Goal: Task Accomplishment & Management: Complete application form

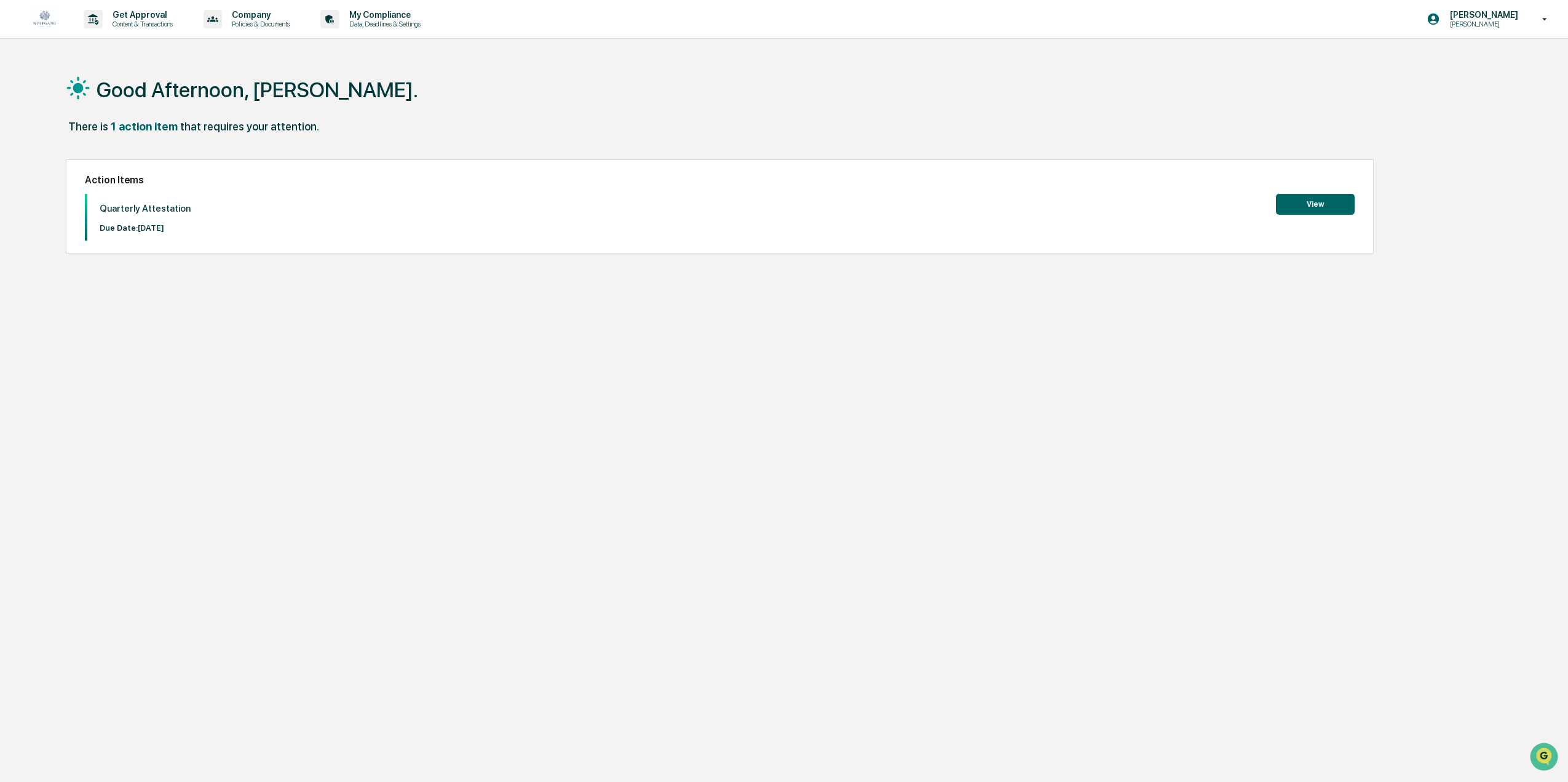
click at [1313, 205] on button "View" at bounding box center [1315, 204] width 79 height 21
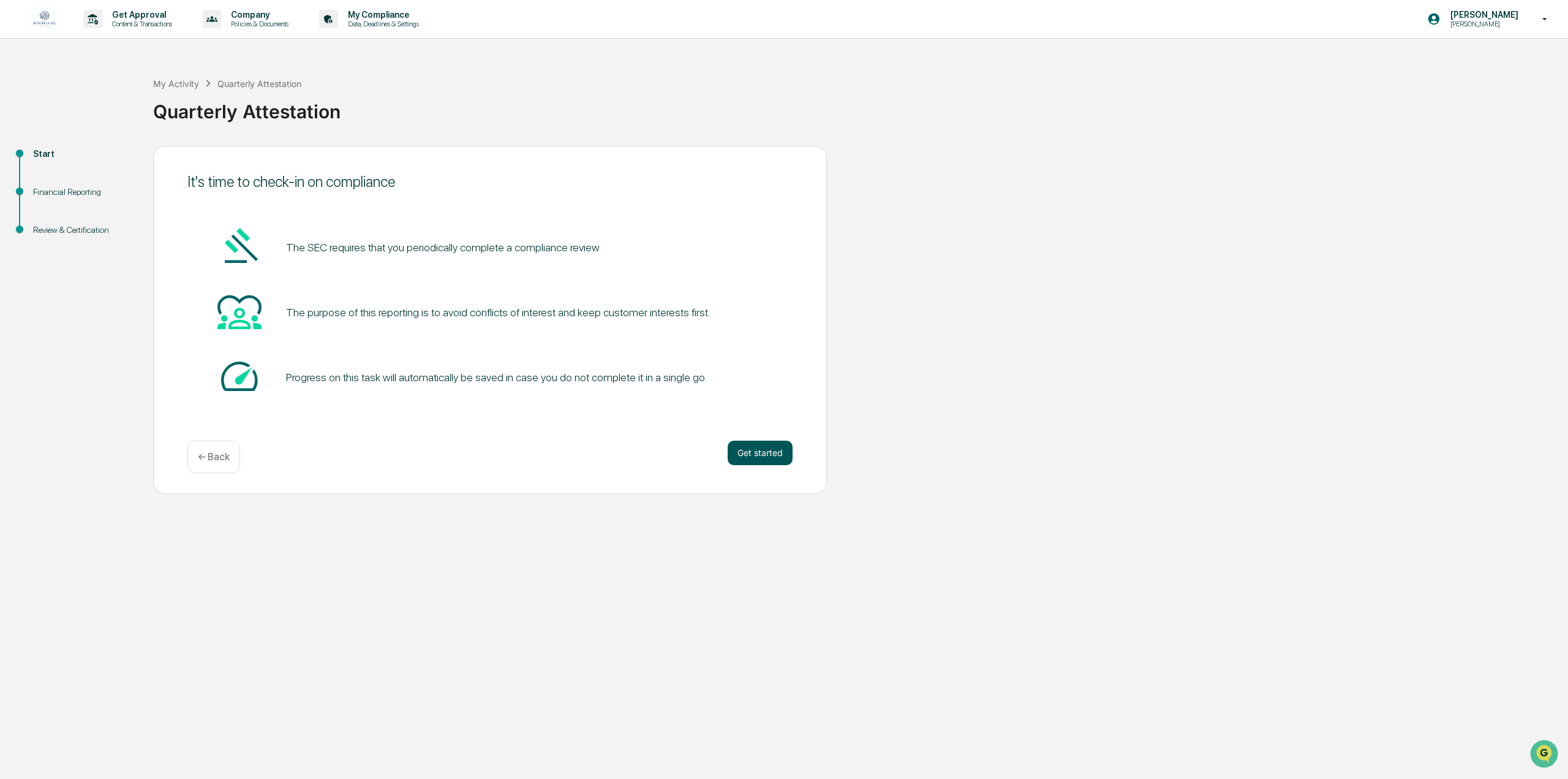
click at [778, 453] on button "Get started" at bounding box center [760, 453] width 65 height 24
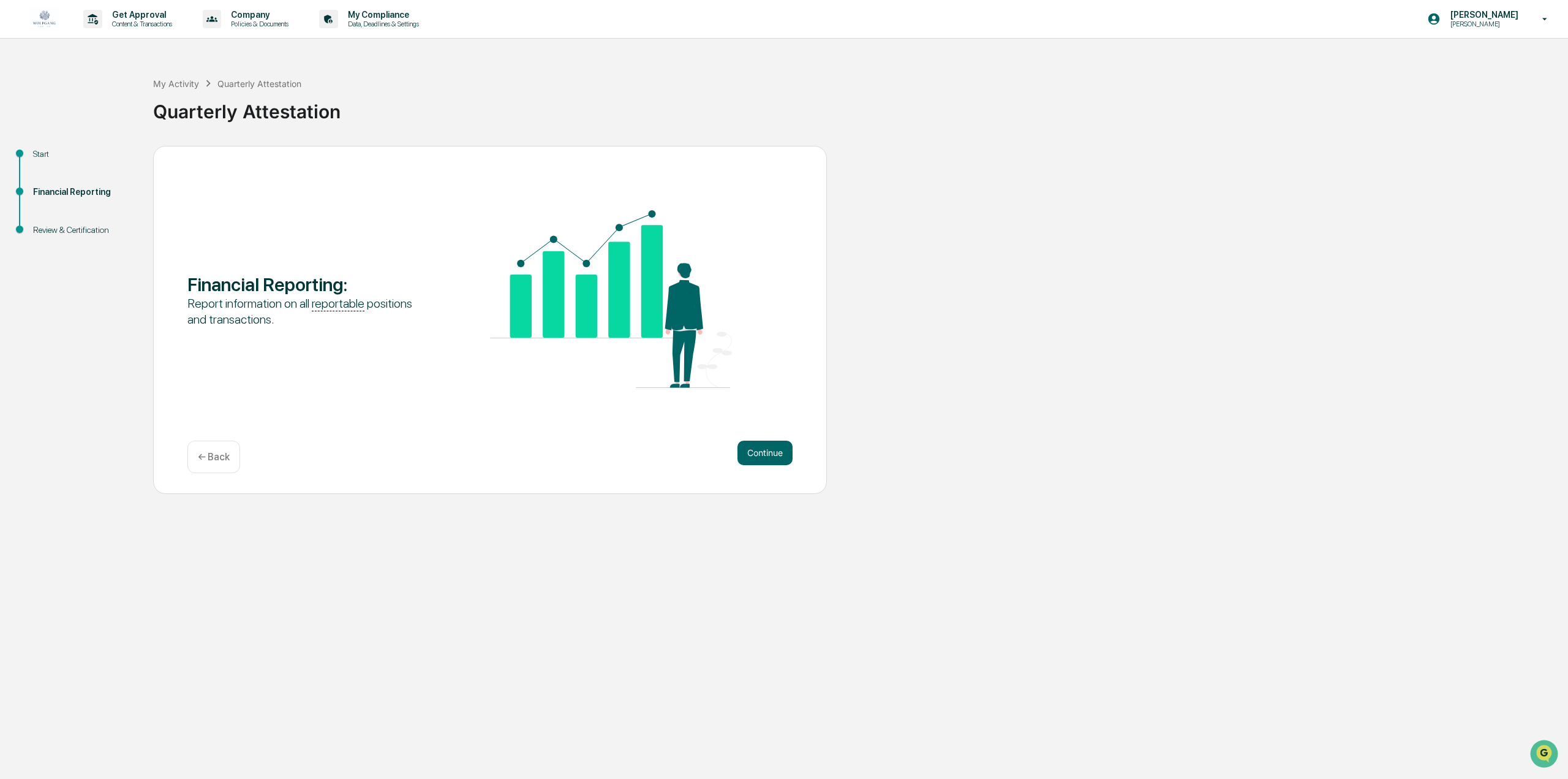
click at [778, 453] on button "Continue" at bounding box center [765, 453] width 55 height 24
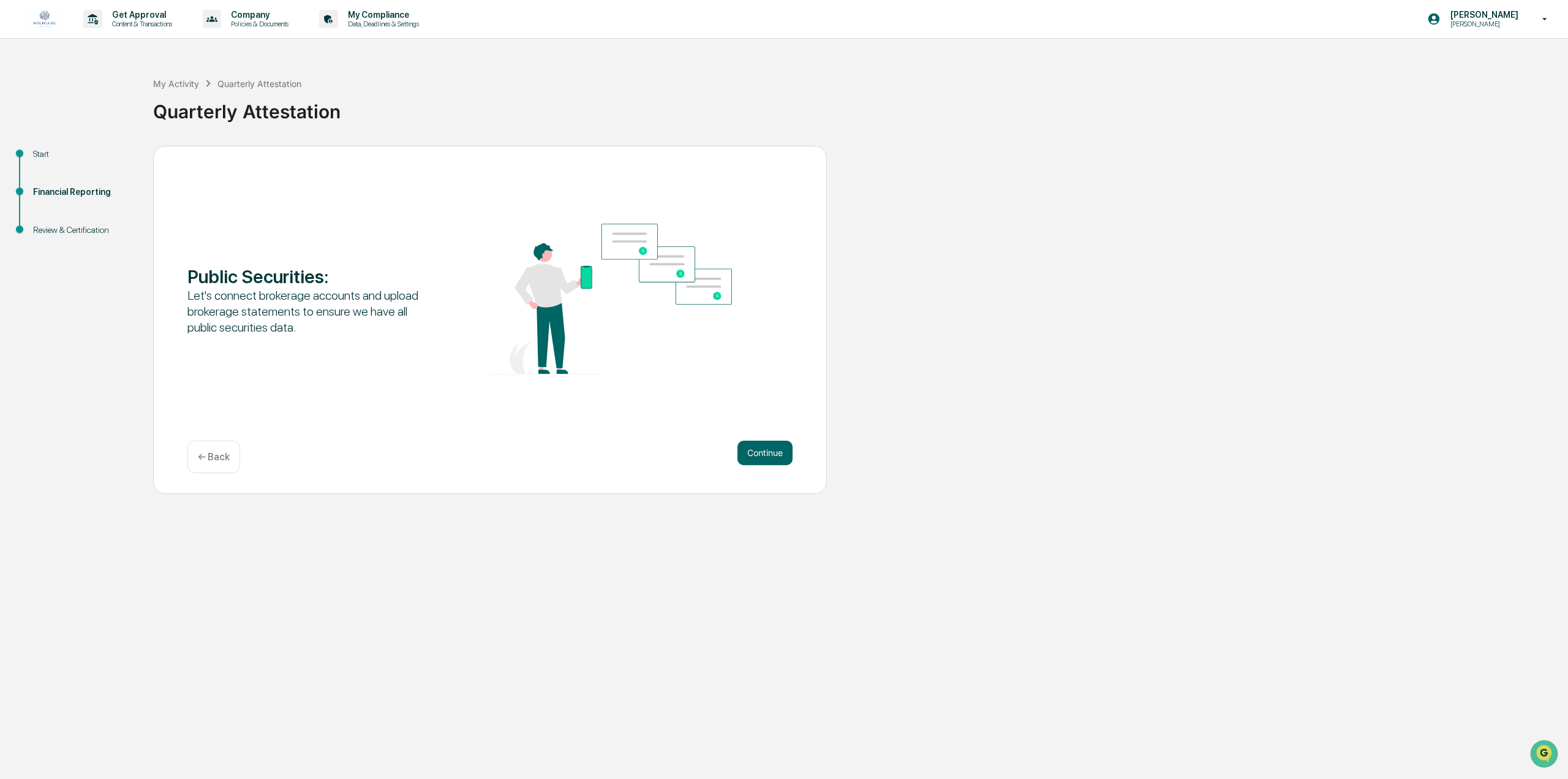
click at [778, 453] on button "Continue" at bounding box center [765, 453] width 55 height 24
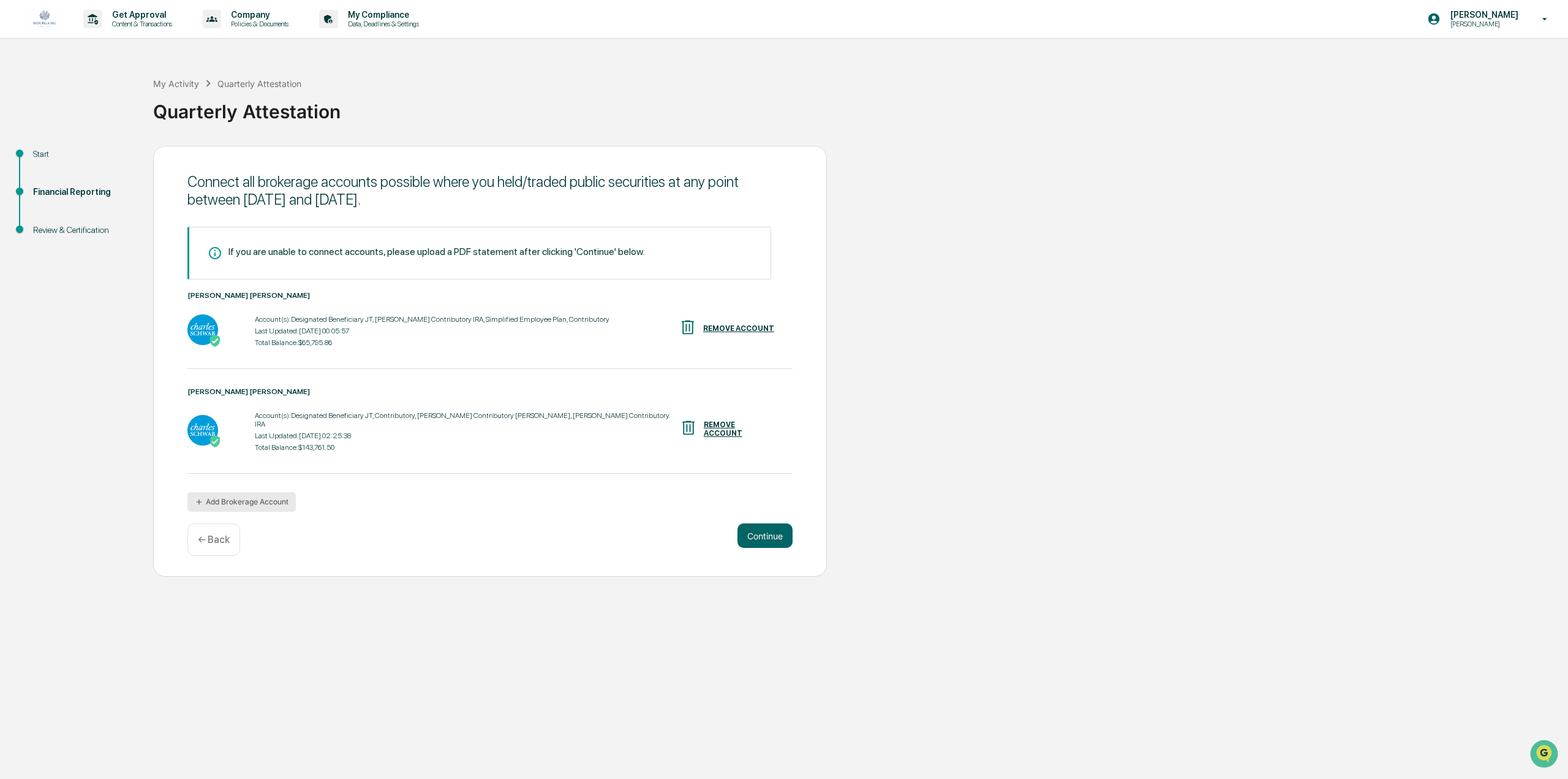
click at [278, 492] on button "Add Brokerage Account" at bounding box center [241, 502] width 108 height 20
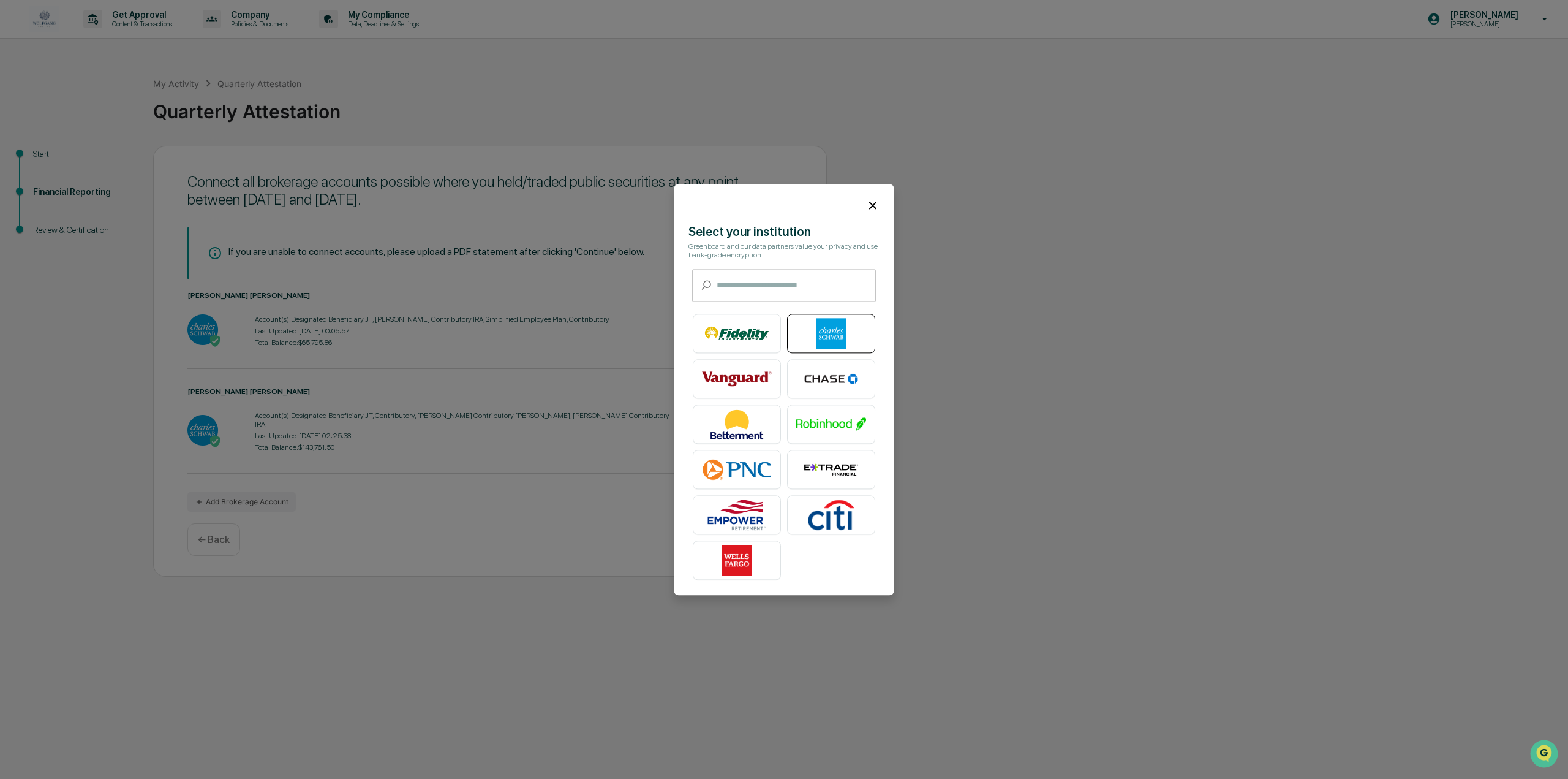
click at [819, 333] on img at bounding box center [831, 333] width 70 height 31
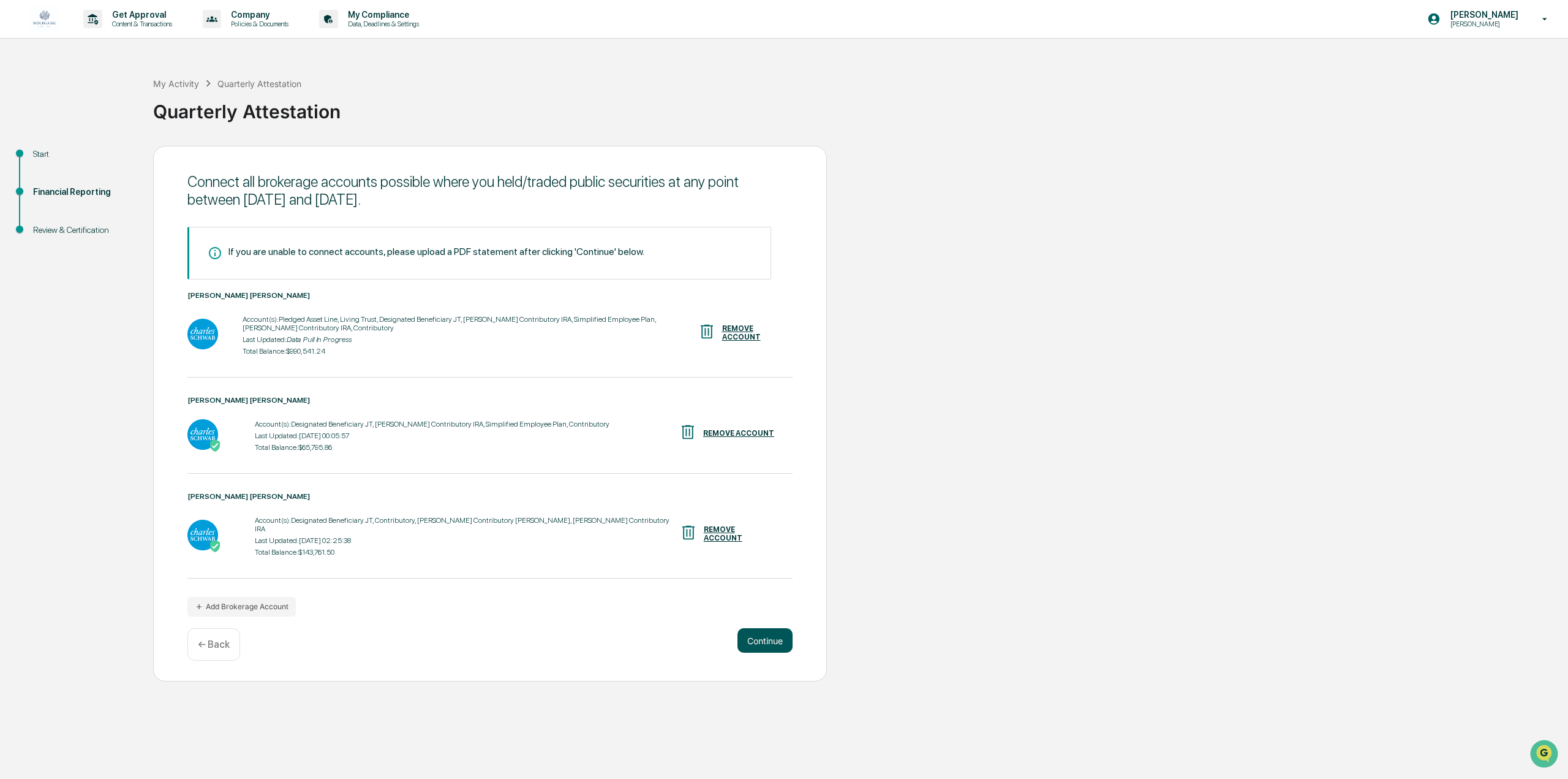
click at [770, 632] on button "Continue" at bounding box center [765, 640] width 55 height 24
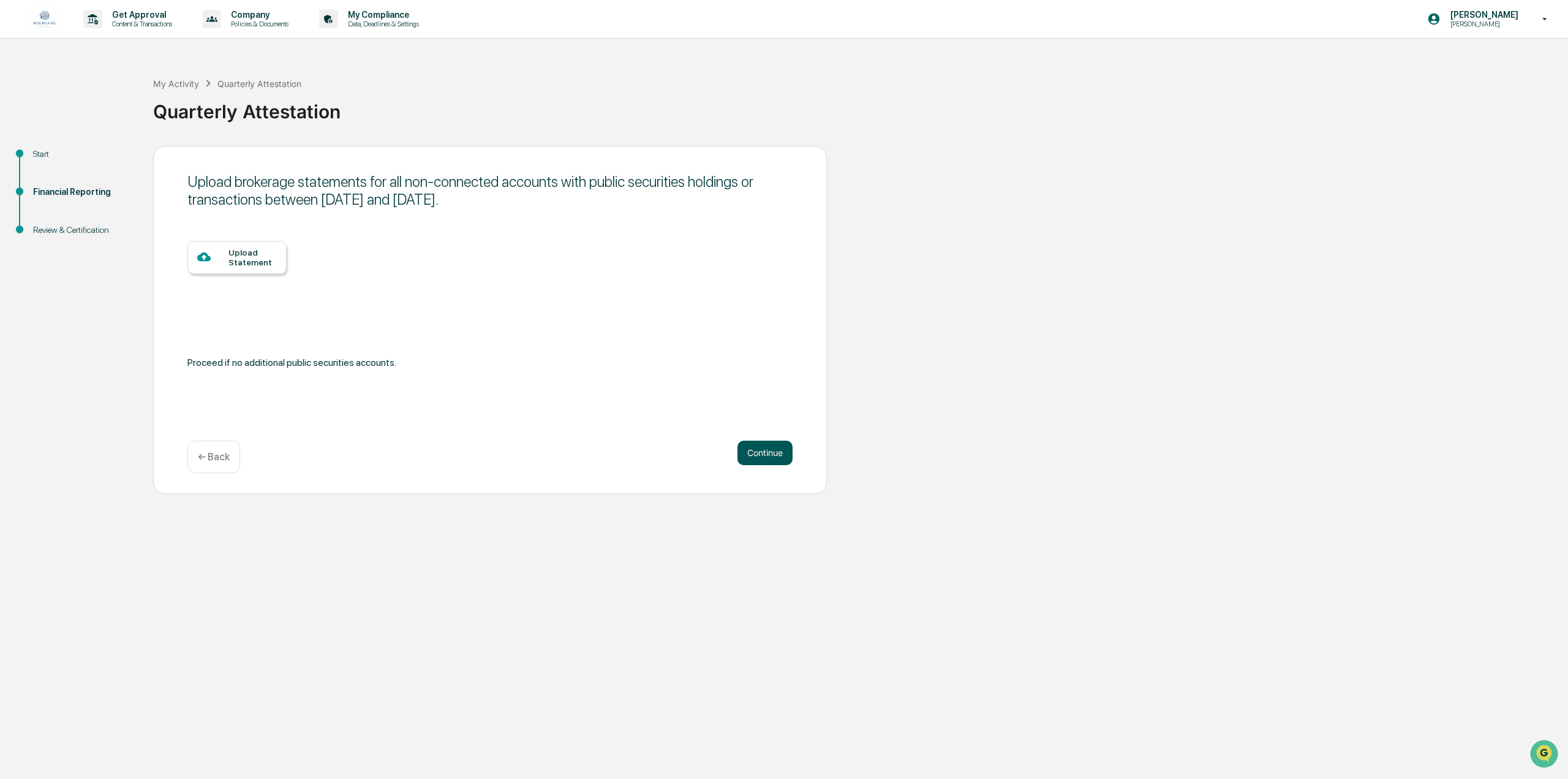
click at [763, 453] on button "Continue" at bounding box center [765, 453] width 55 height 24
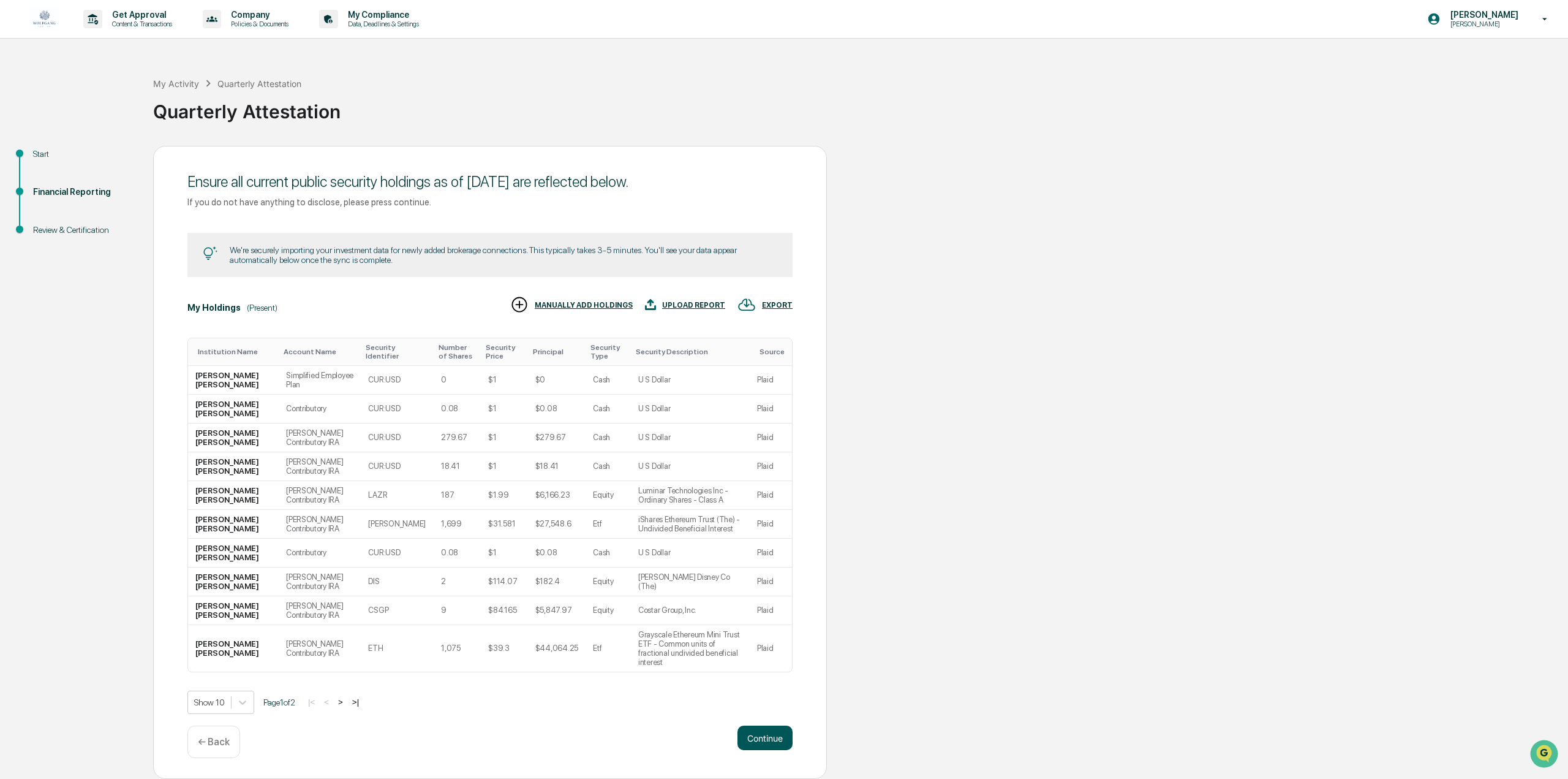
click at [777, 725] on button "Continue" at bounding box center [765, 738] width 55 height 24
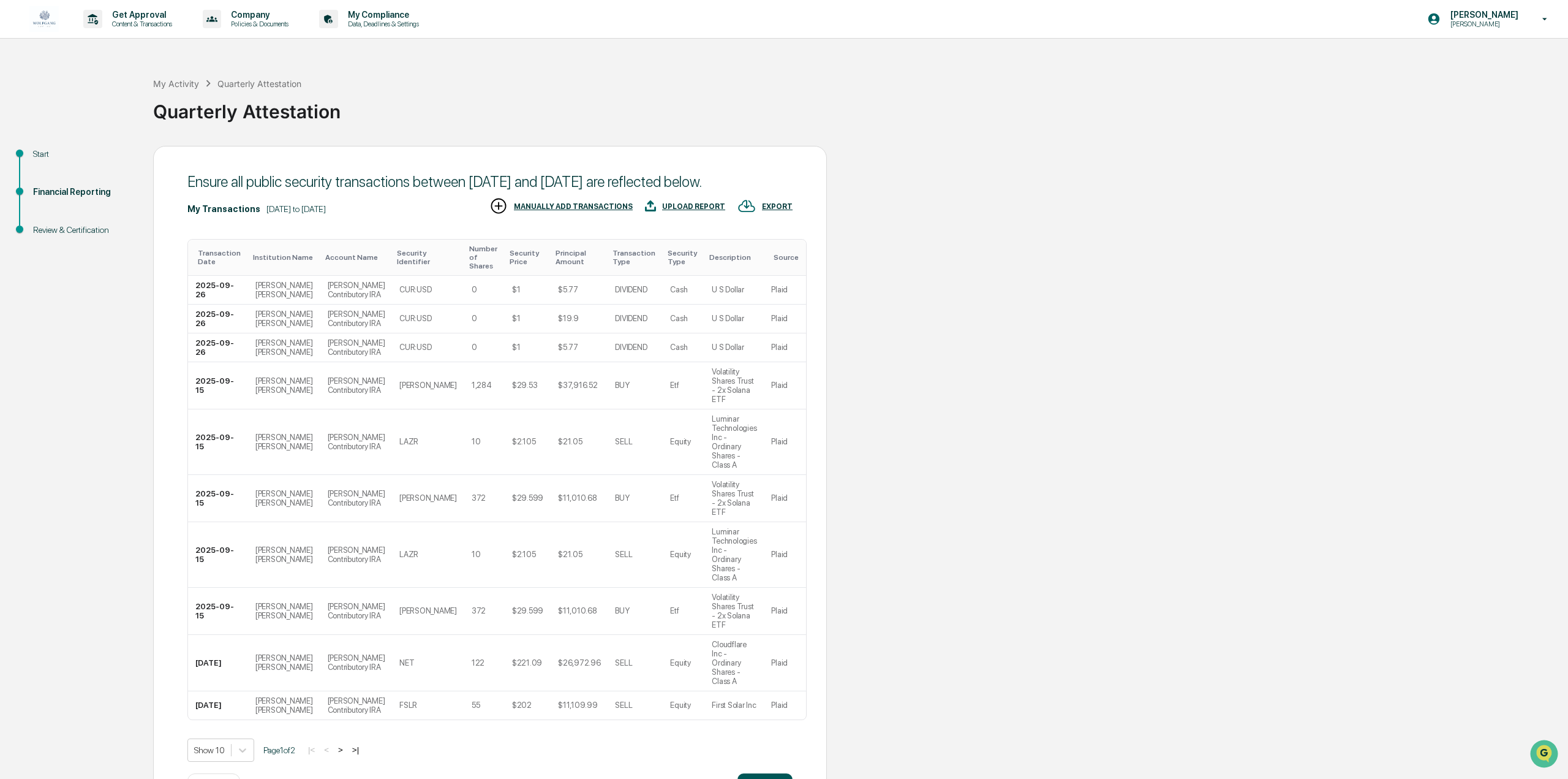
click at [771, 773] on button "Continue" at bounding box center [765, 785] width 55 height 24
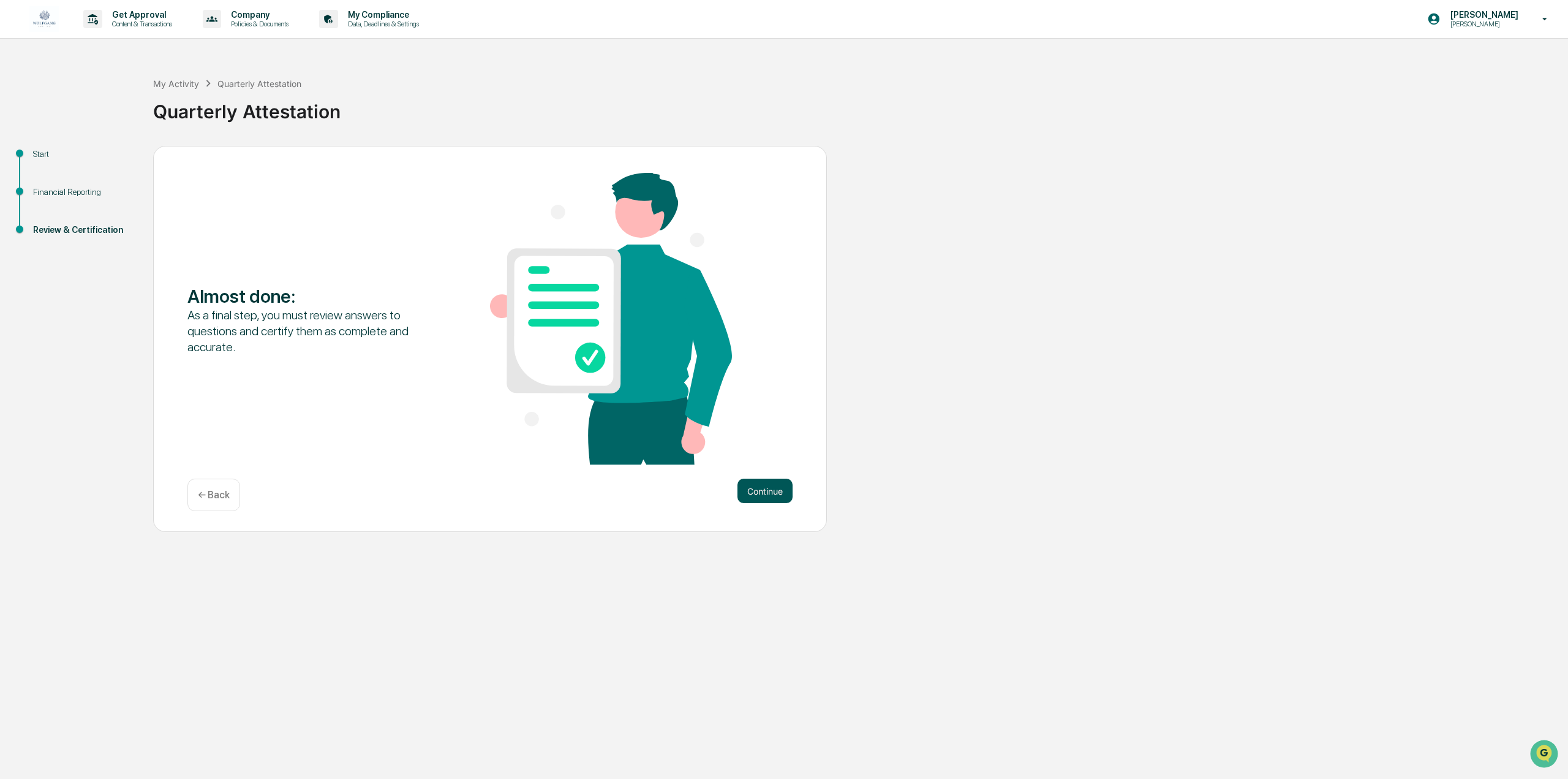
click at [770, 492] on button "Continue" at bounding box center [765, 491] width 55 height 24
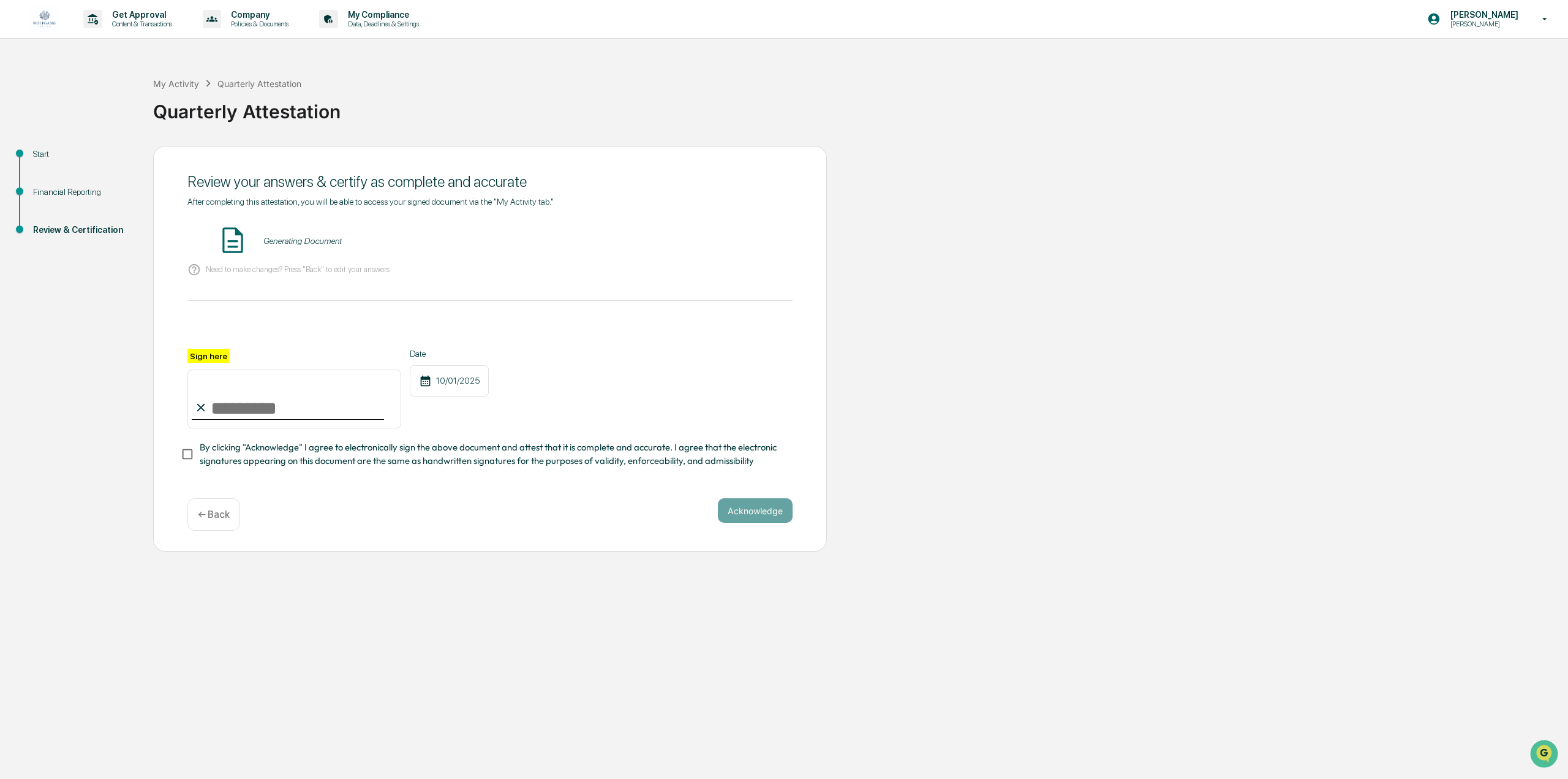
click at [219, 405] on input "Sign here" at bounding box center [294, 399] width 213 height 59
type input "**********"
click at [723, 237] on button "VIEW" at bounding box center [723, 240] width 80 height 21
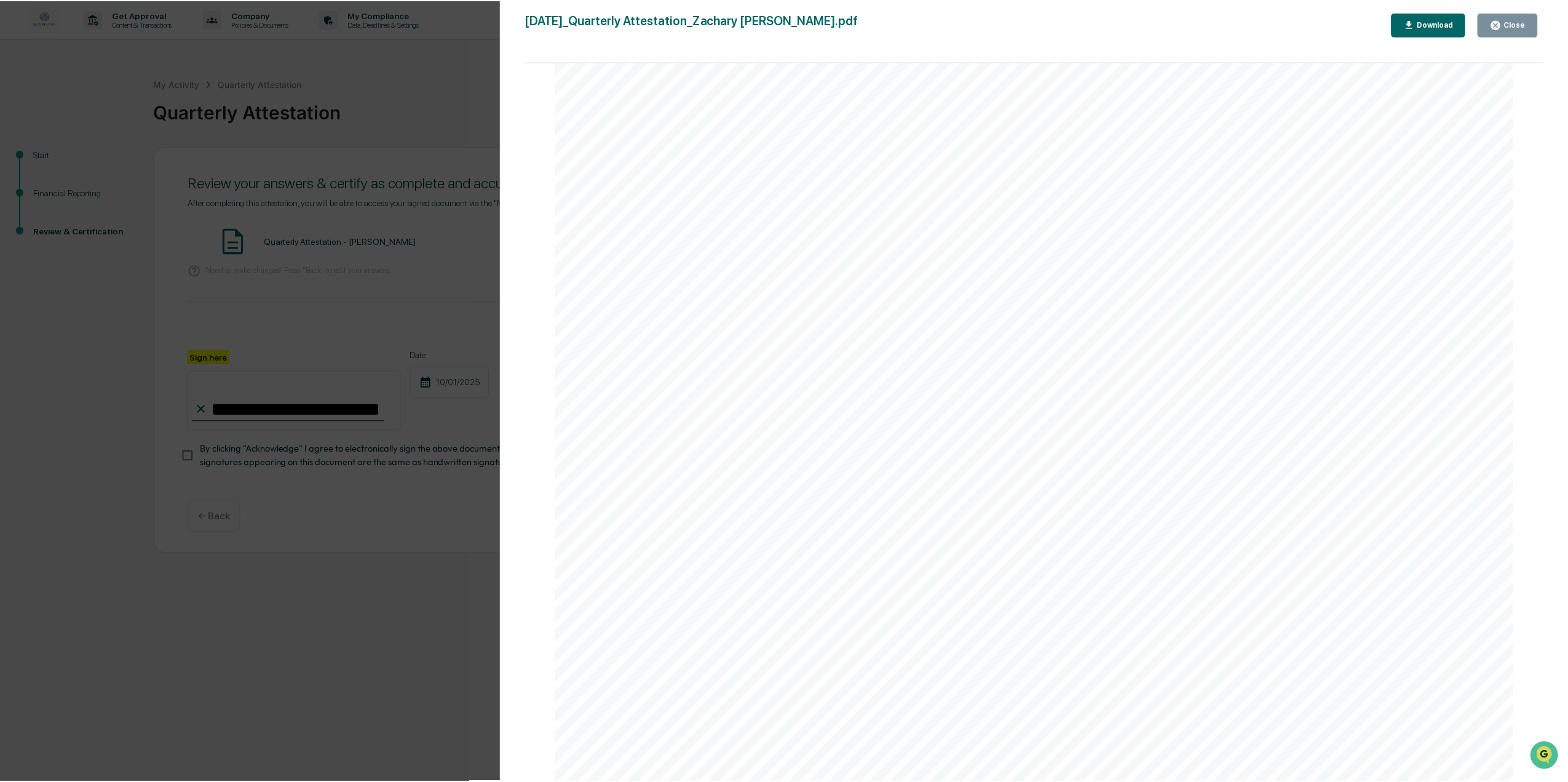
scroll to position [4871, 0]
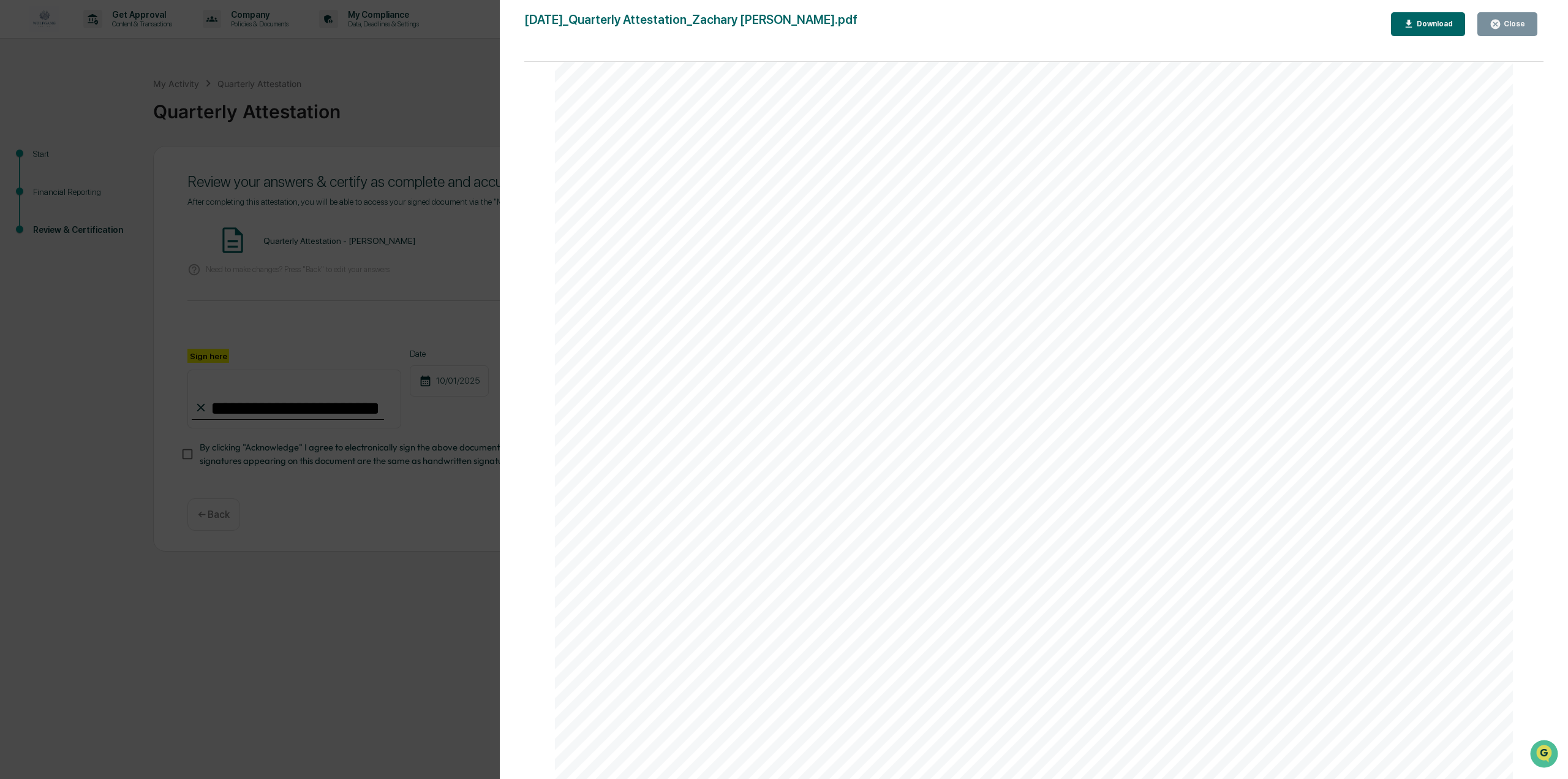
click at [1516, 33] on button "Close" at bounding box center [1507, 24] width 60 height 24
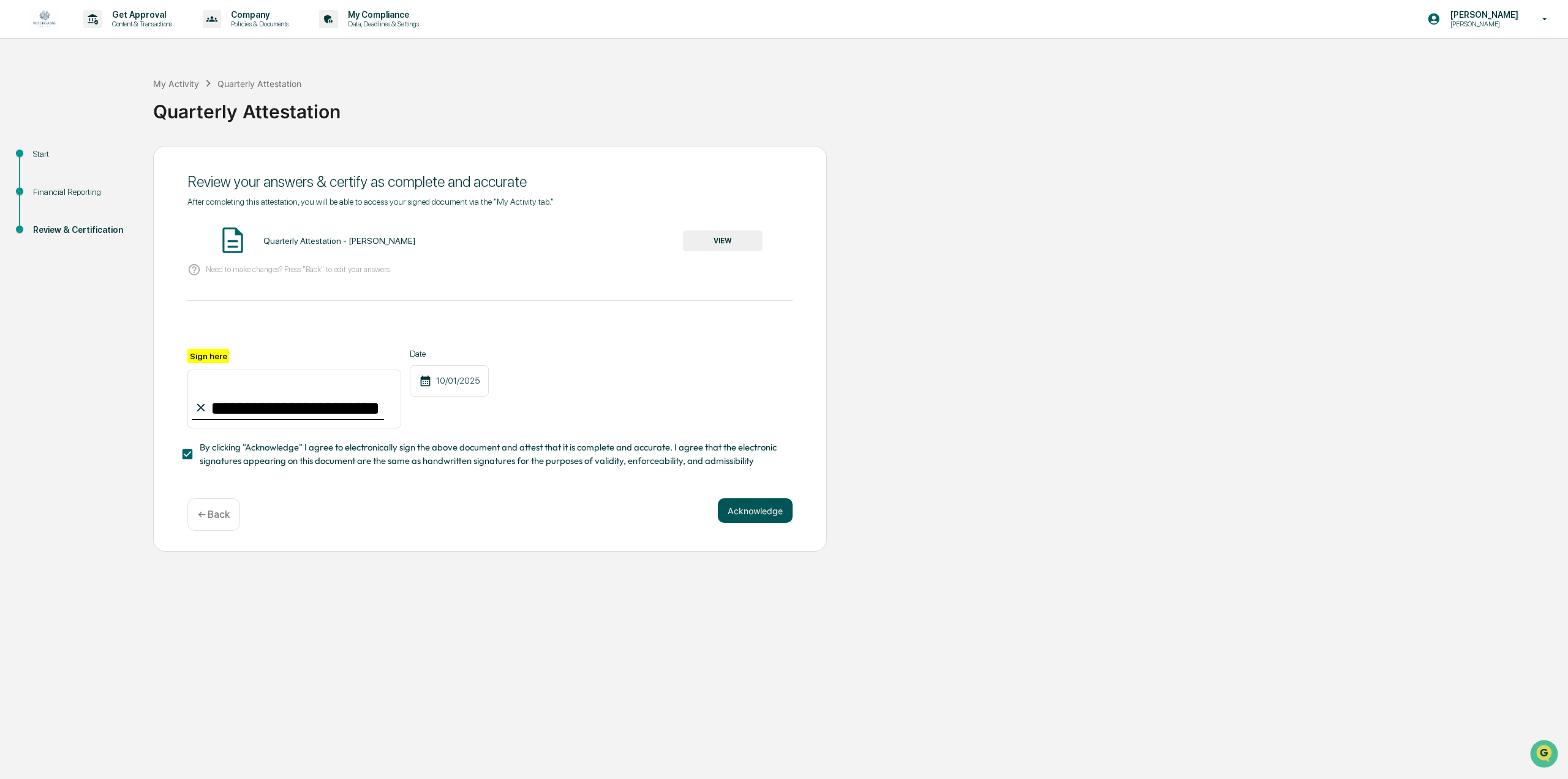
click at [748, 514] on button "Acknowledge" at bounding box center [755, 511] width 75 height 24
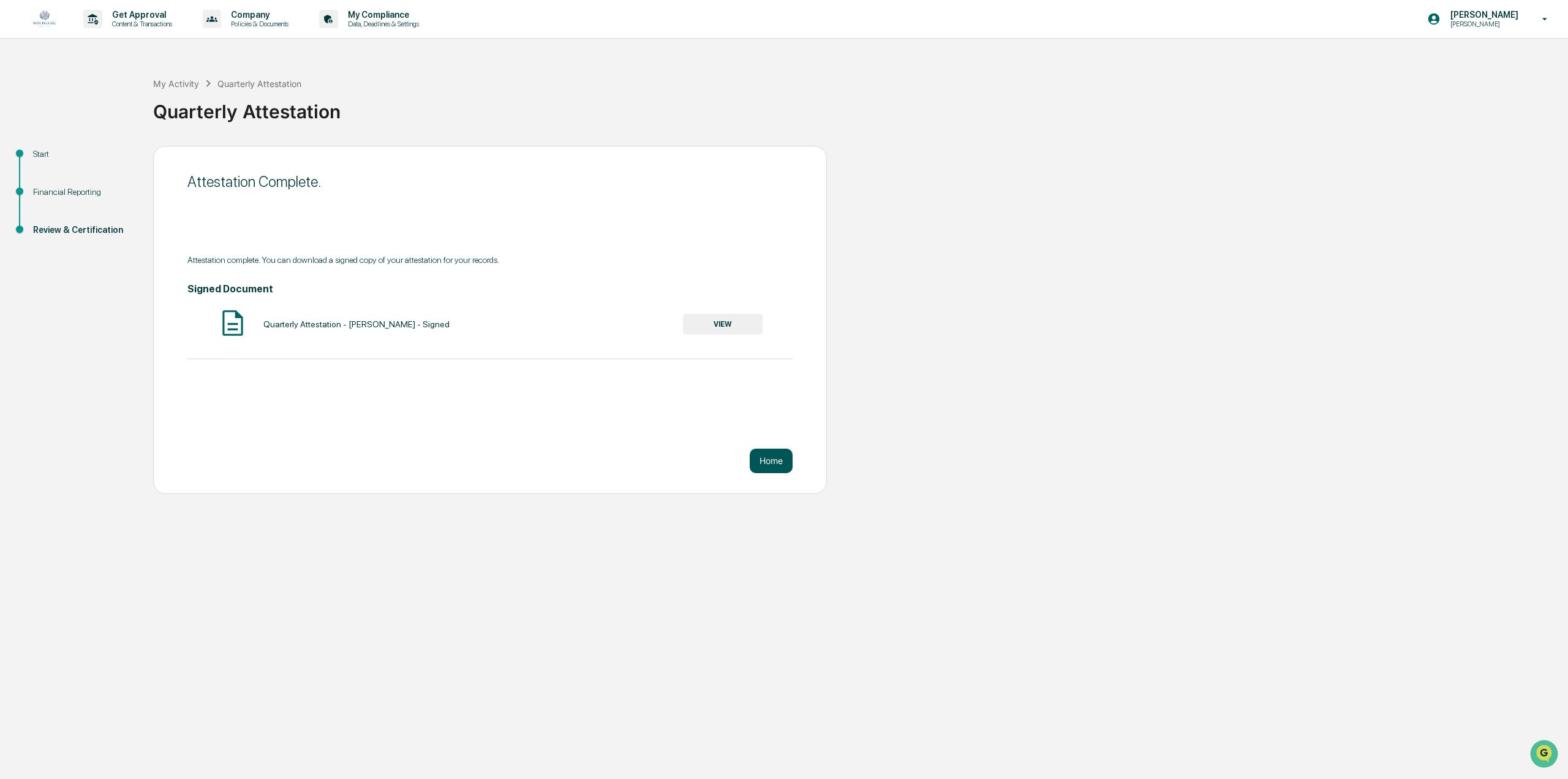
click at [784, 456] on button "Home" at bounding box center [771, 461] width 43 height 24
